Goal: Information Seeking & Learning: Check status

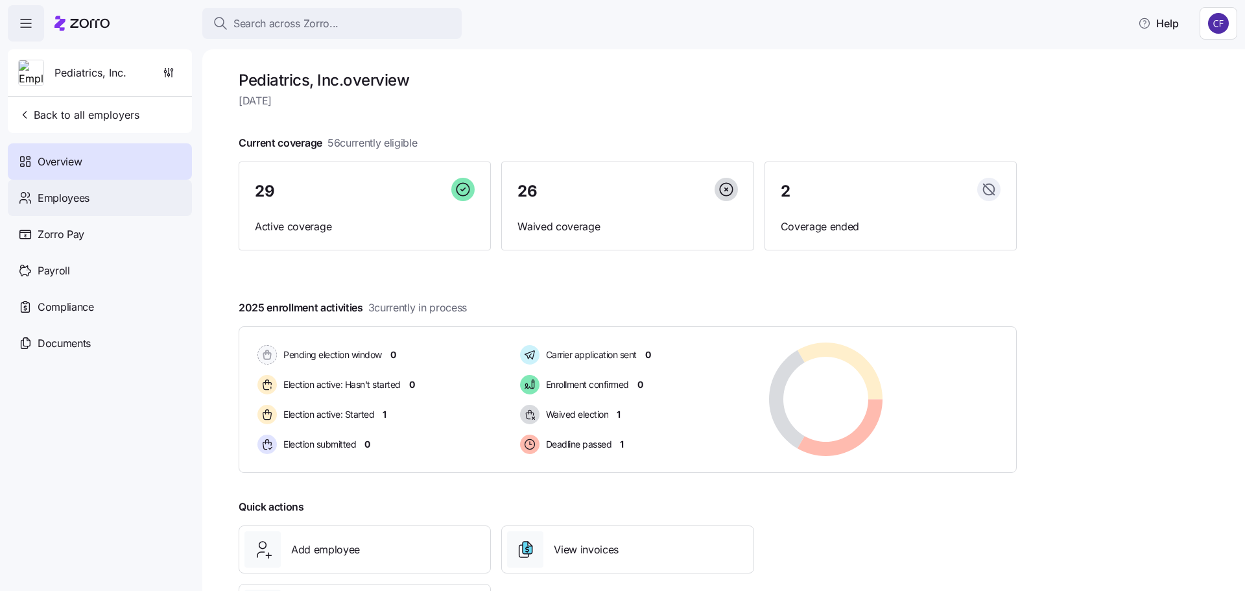
click at [84, 195] on span "Employees" at bounding box center [64, 198] width 52 height 16
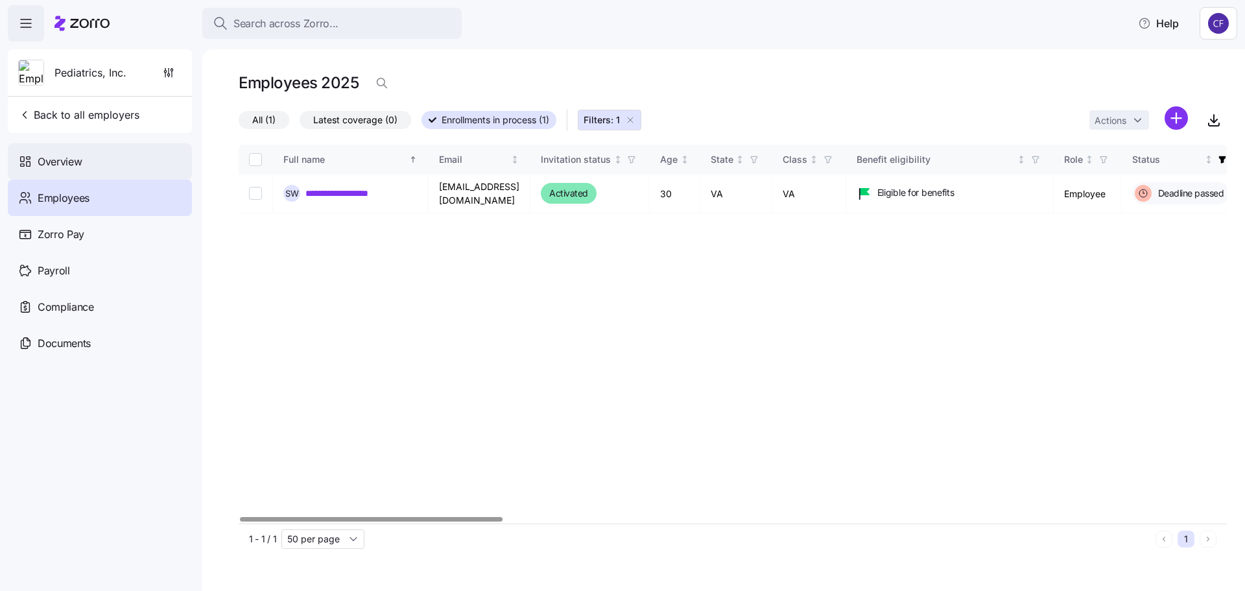
click at [49, 159] on span "Overview" at bounding box center [60, 162] width 44 height 16
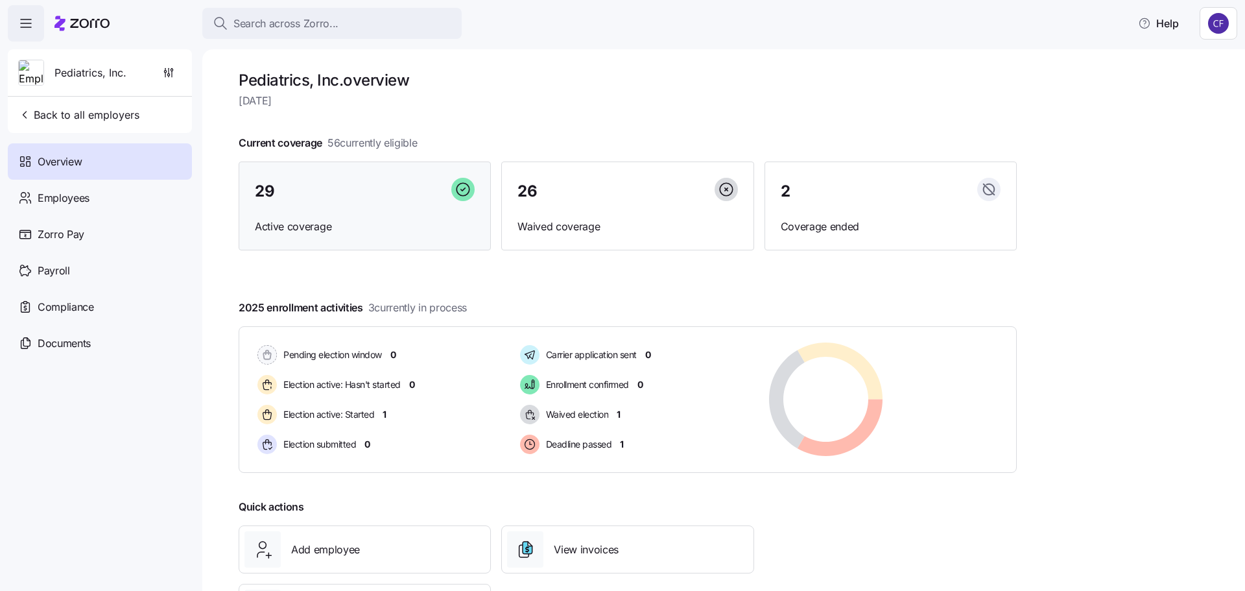
click at [313, 187] on div "29" at bounding box center [365, 192] width 220 height 28
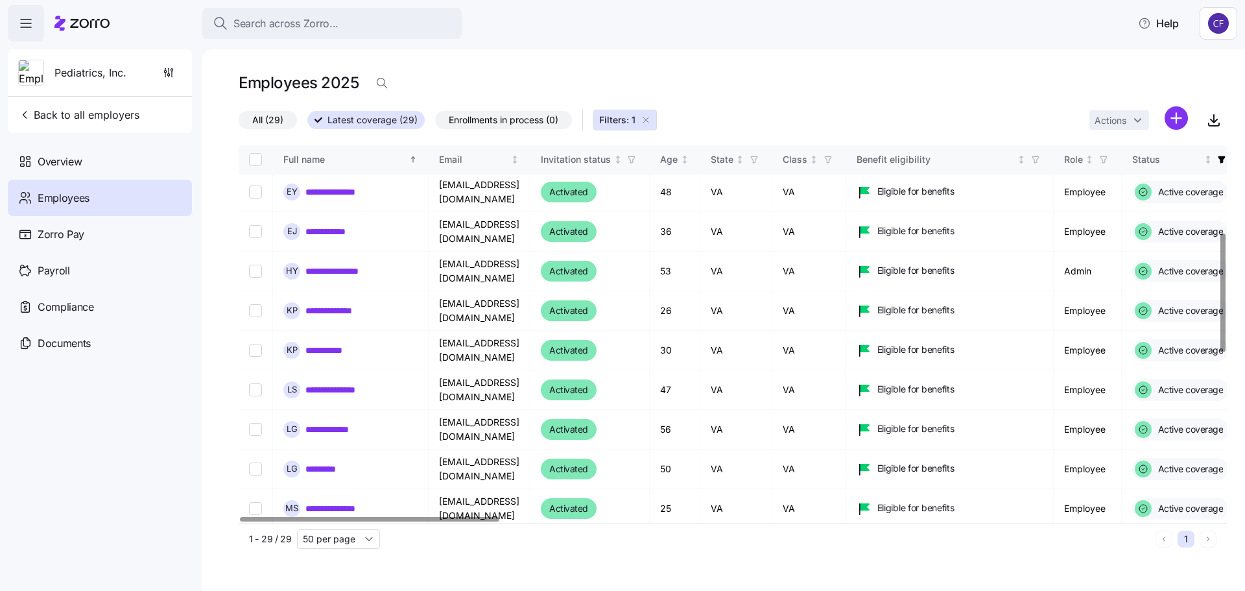
scroll to position [214, 0]
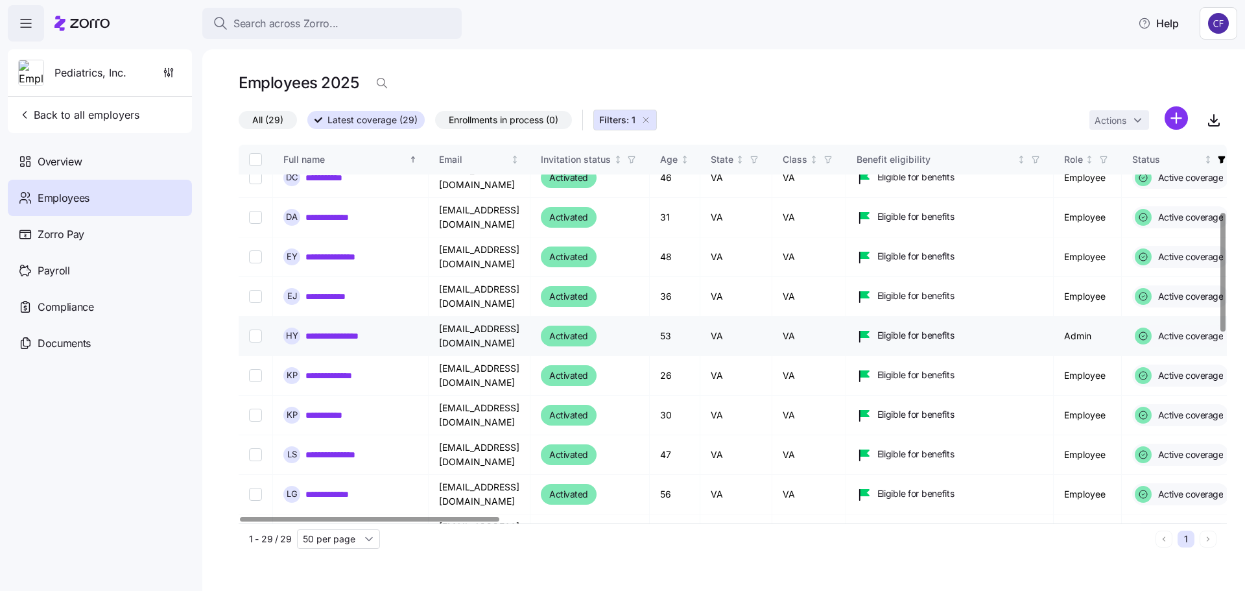
click at [353, 333] on link "**********" at bounding box center [340, 335] width 71 height 13
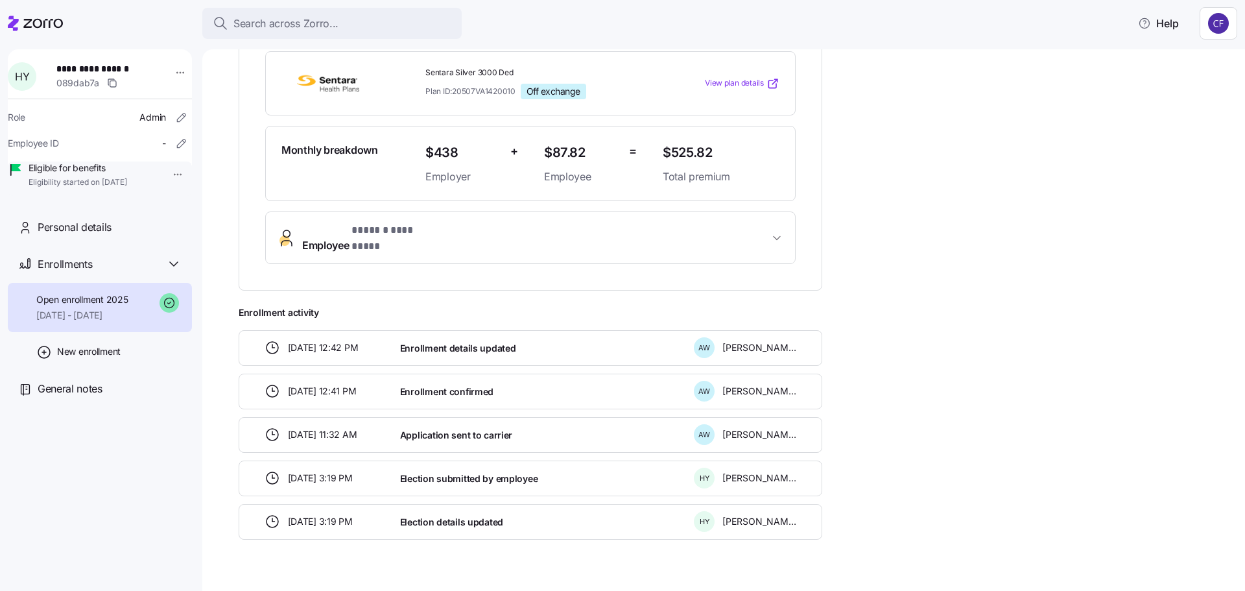
scroll to position [310, 0]
click at [111, 236] on div "Personal details" at bounding box center [100, 227] width 184 height 37
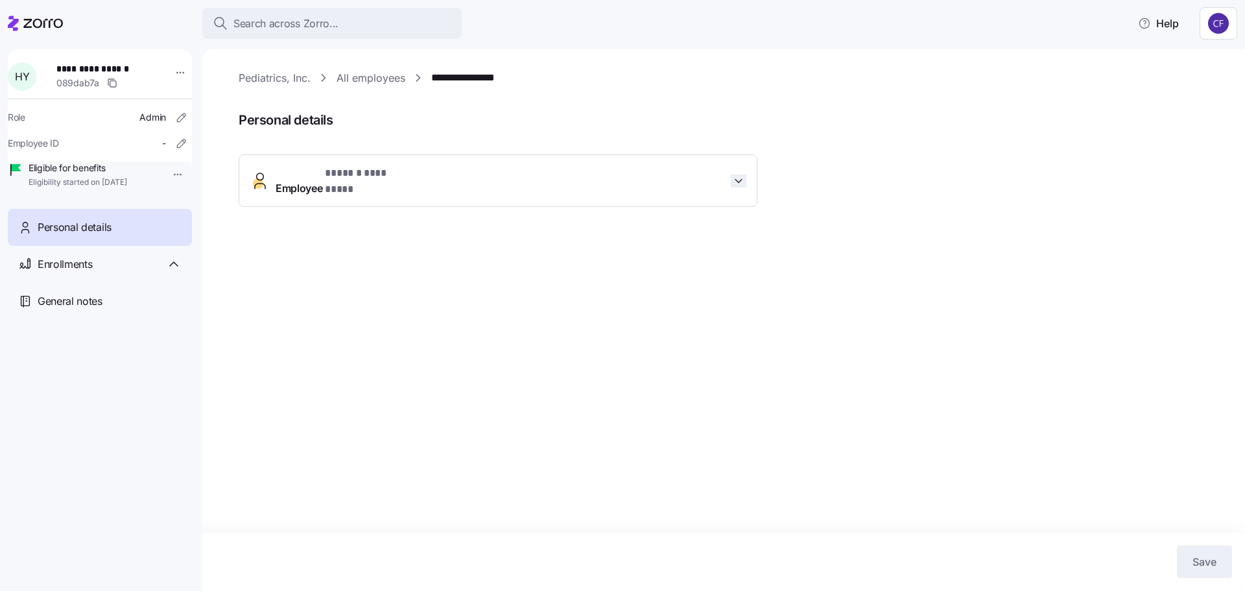
click at [744, 174] on icon "button" at bounding box center [738, 180] width 13 height 13
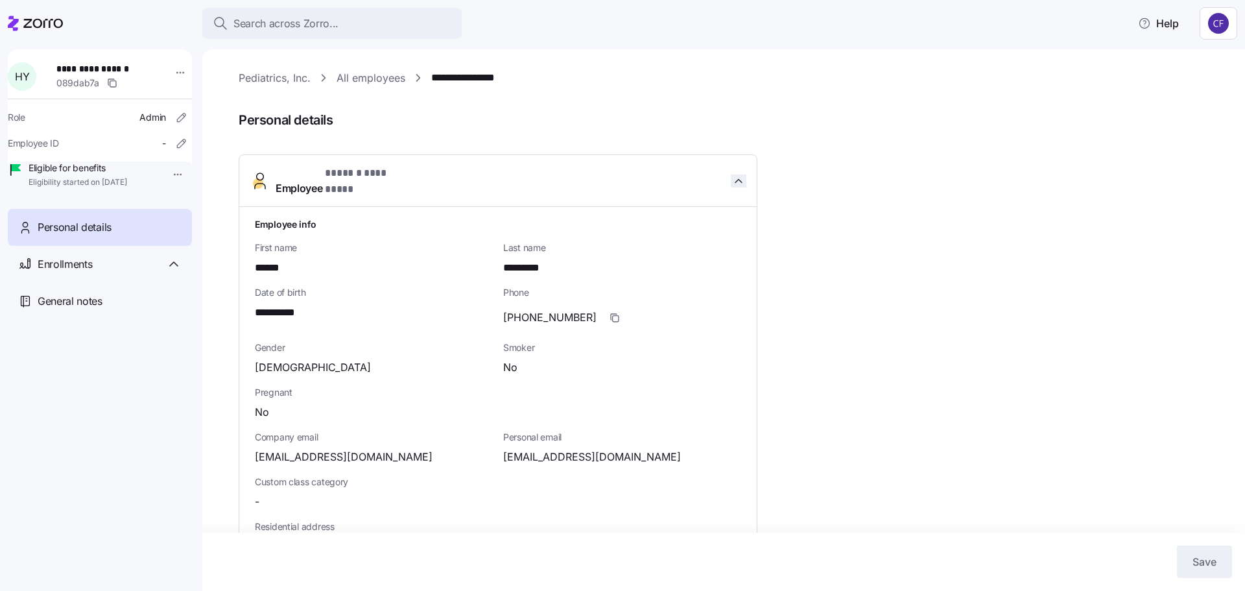
click at [738, 179] on icon "button" at bounding box center [738, 180] width 6 height 3
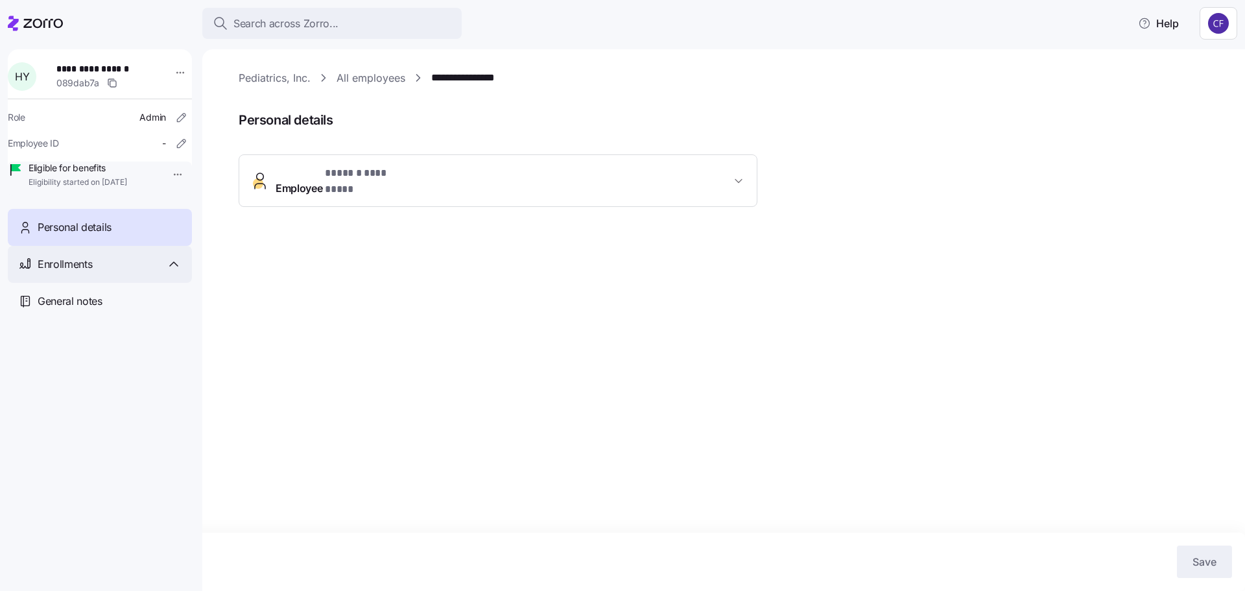
click at [71, 272] on span "Enrollments" at bounding box center [65, 264] width 54 height 16
click at [277, 80] on link "Pediatrics, Inc." at bounding box center [275, 78] width 72 height 16
